Goal: Information Seeking & Learning: Check status

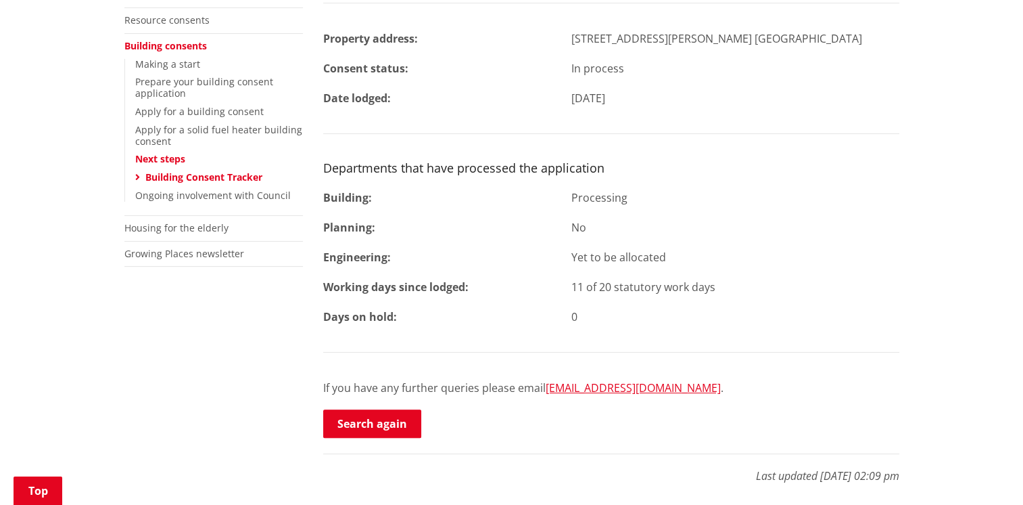
scroll to position [356, 0]
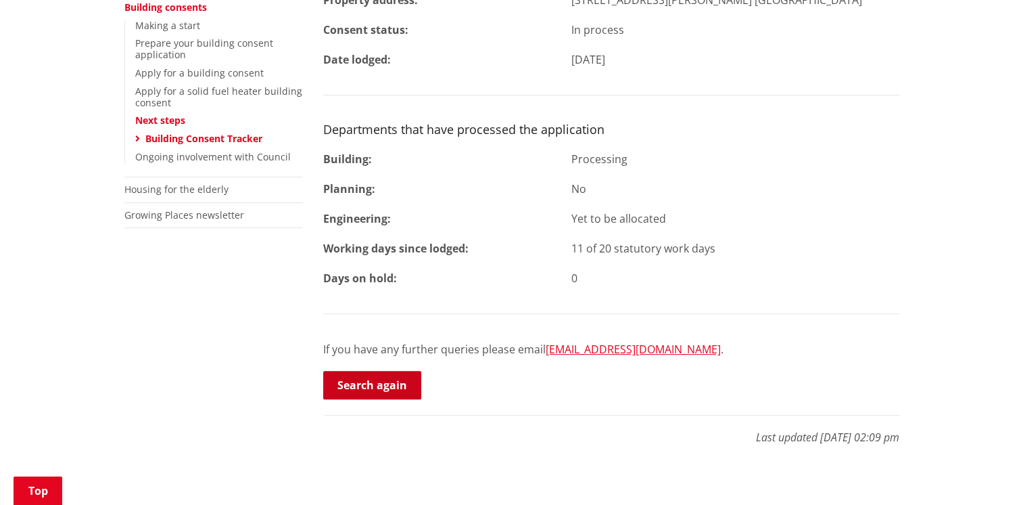
click at [385, 383] on link "Search again" at bounding box center [372, 385] width 98 height 28
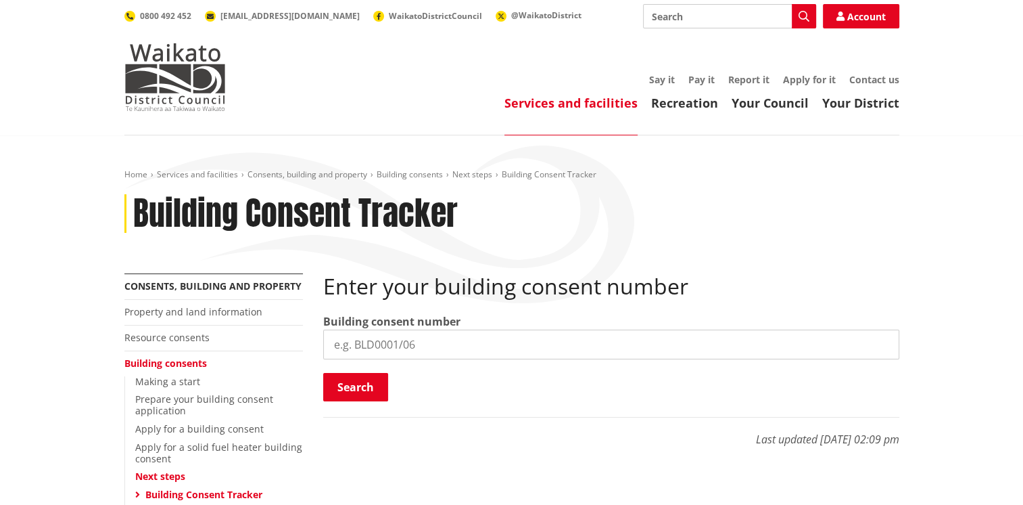
click at [402, 340] on input "search" at bounding box center [611, 344] width 576 height 30
type input "BLD0313/26"
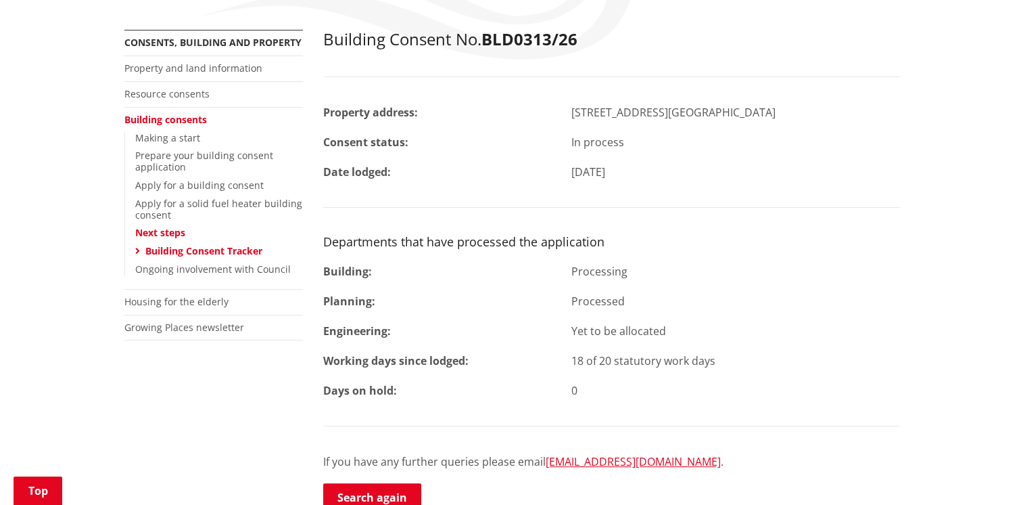
scroll to position [292, 0]
